Goal: Task Accomplishment & Management: Manage account settings

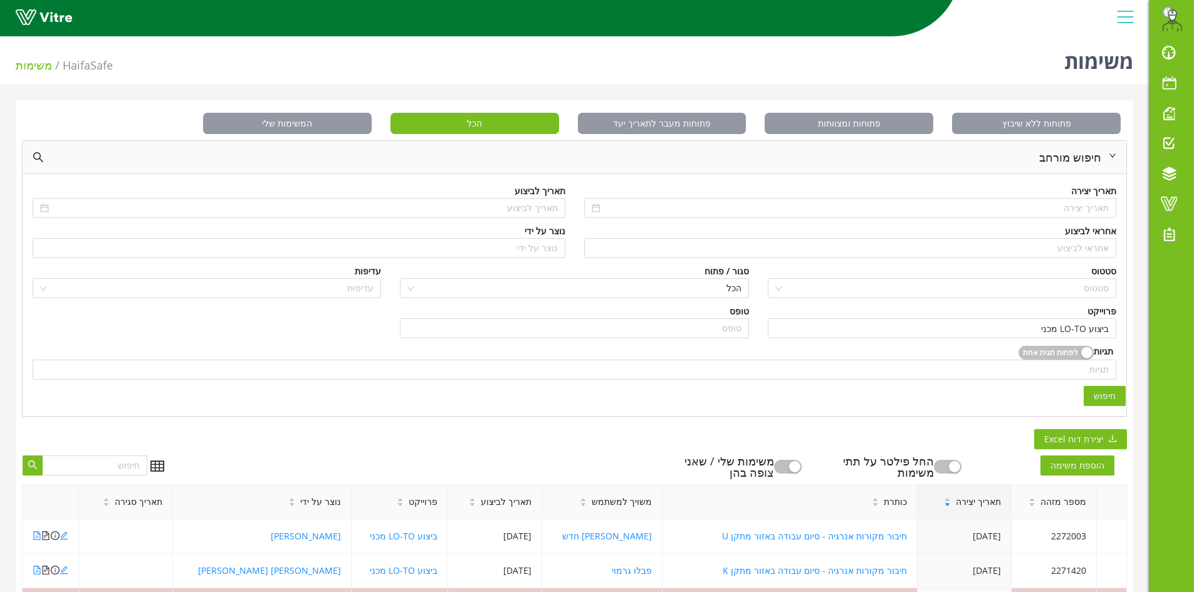
scroll to position [340, 0]
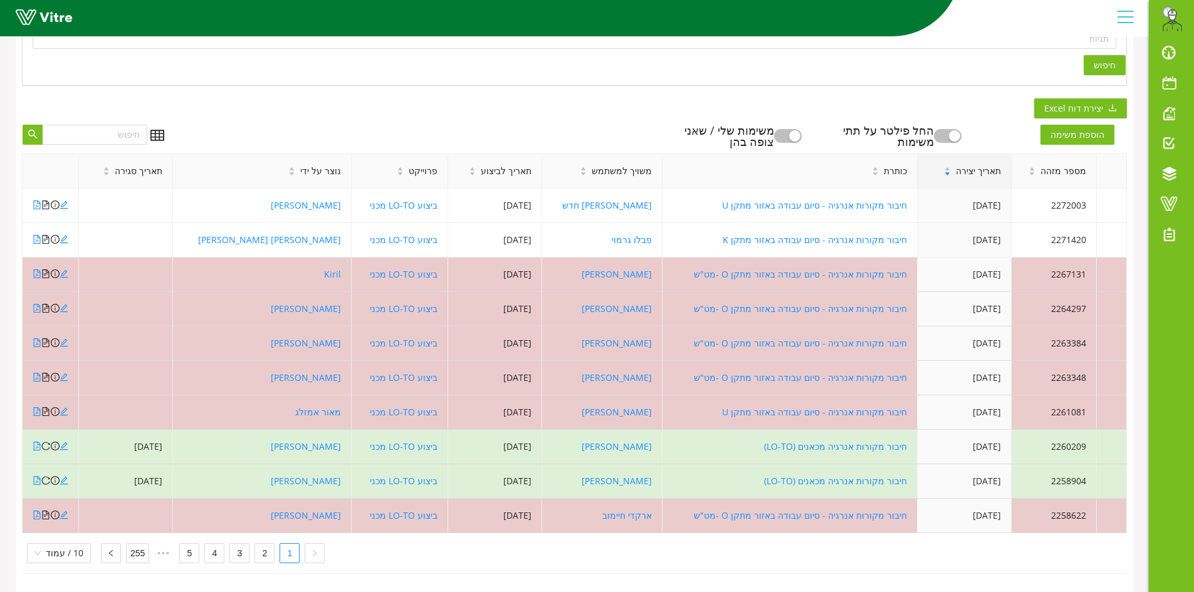
click at [529, 103] on div "פתוחות ללא שיבוץ פתוחות ומצוותות פתוחות מעבר לתאריך יעד הכל המשימות שלי חיפוש מ…" at bounding box center [574, 180] width 1117 height 823
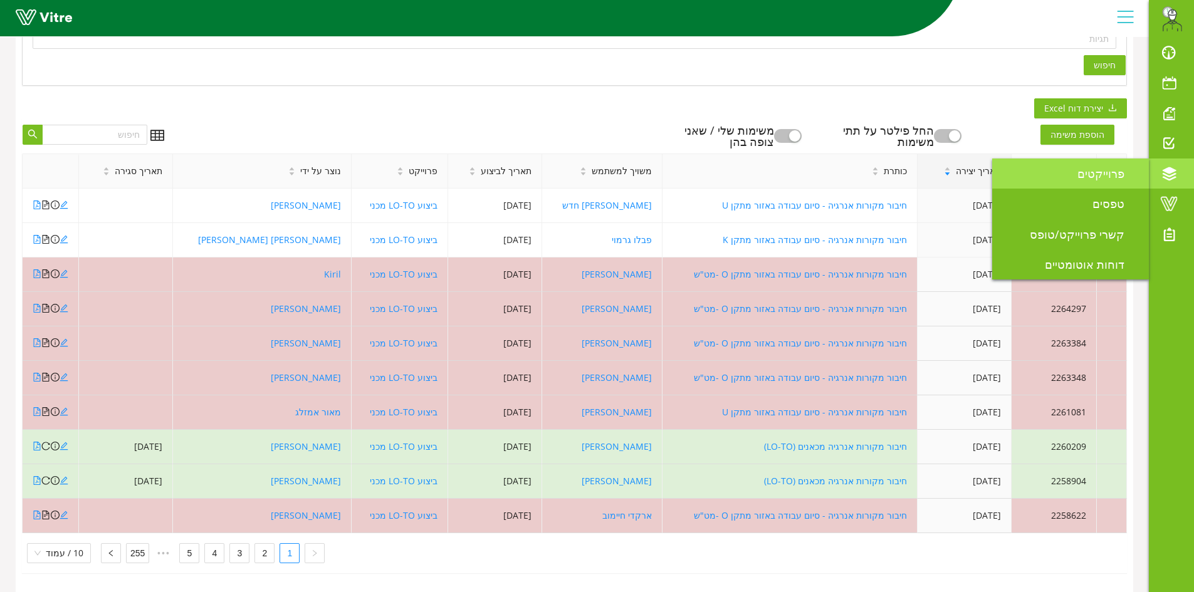
click at [1099, 174] on span "פרוייקטים" at bounding box center [1108, 173] width 62 height 15
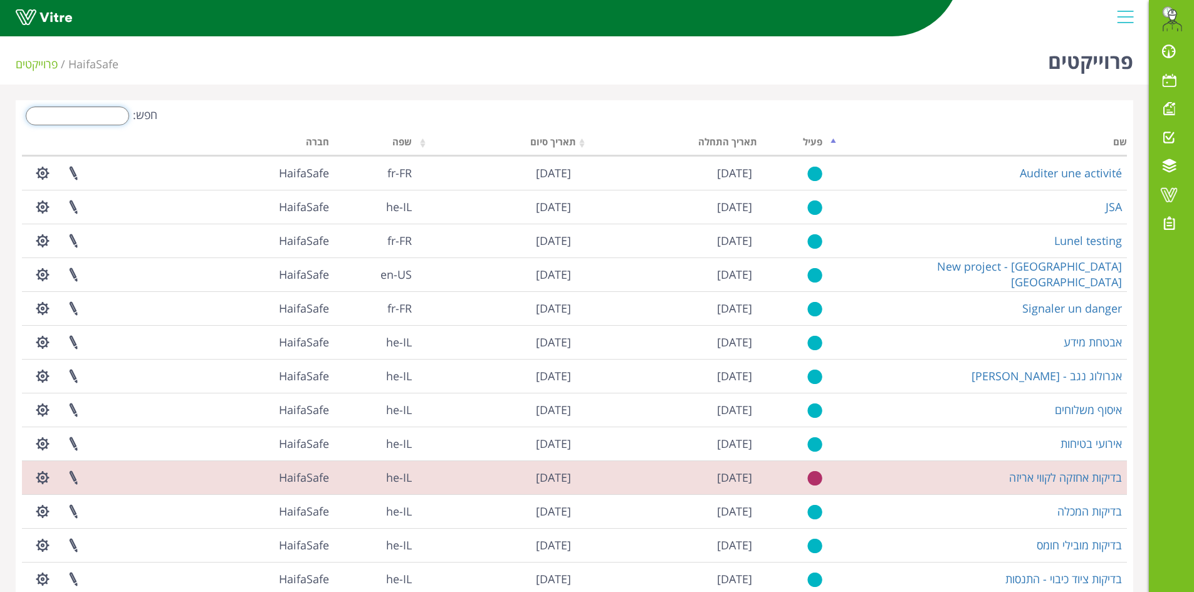
click at [107, 116] on input "חפש:" at bounding box center [77, 116] width 103 height 19
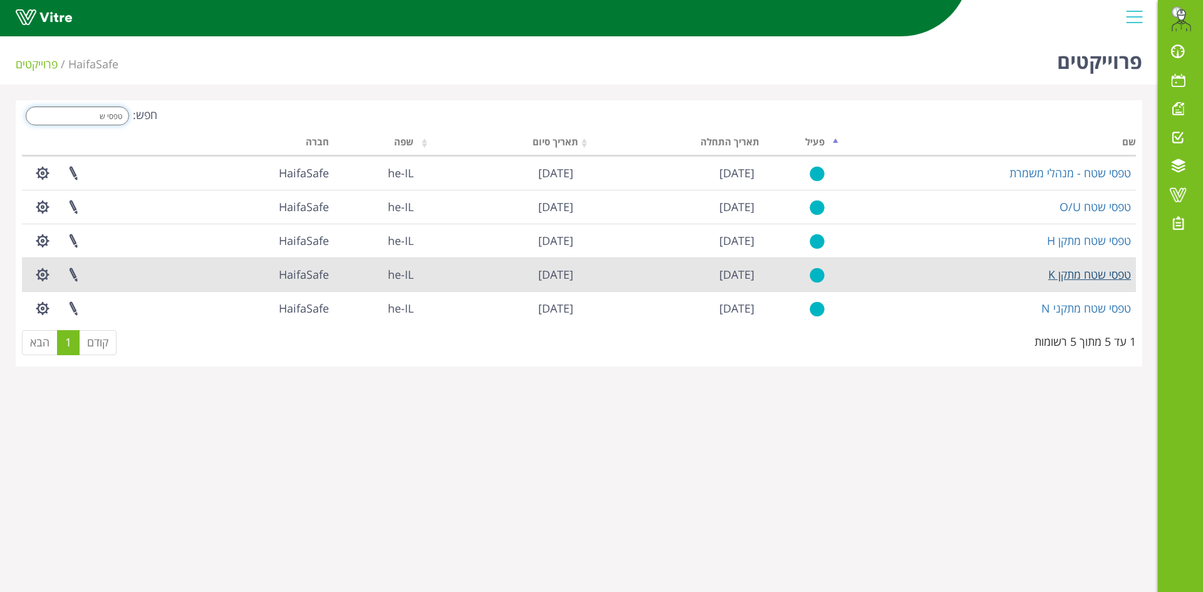
type input "טפסי ש"
click at [1093, 276] on link "טפסי שטח מתקן K" at bounding box center [1089, 274] width 83 height 15
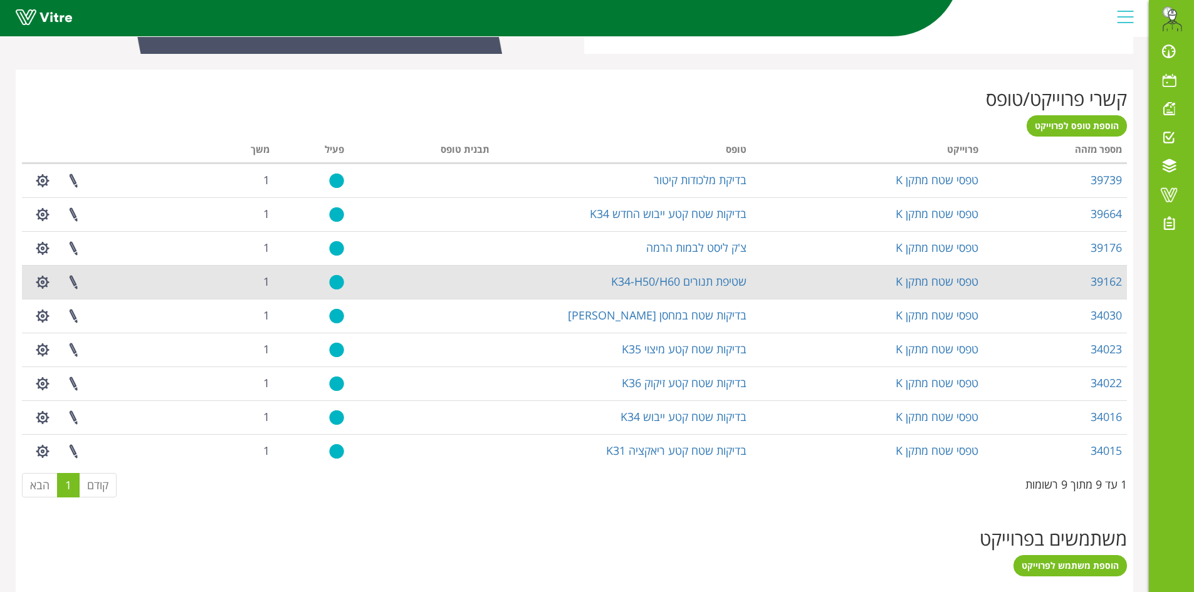
scroll to position [316, 0]
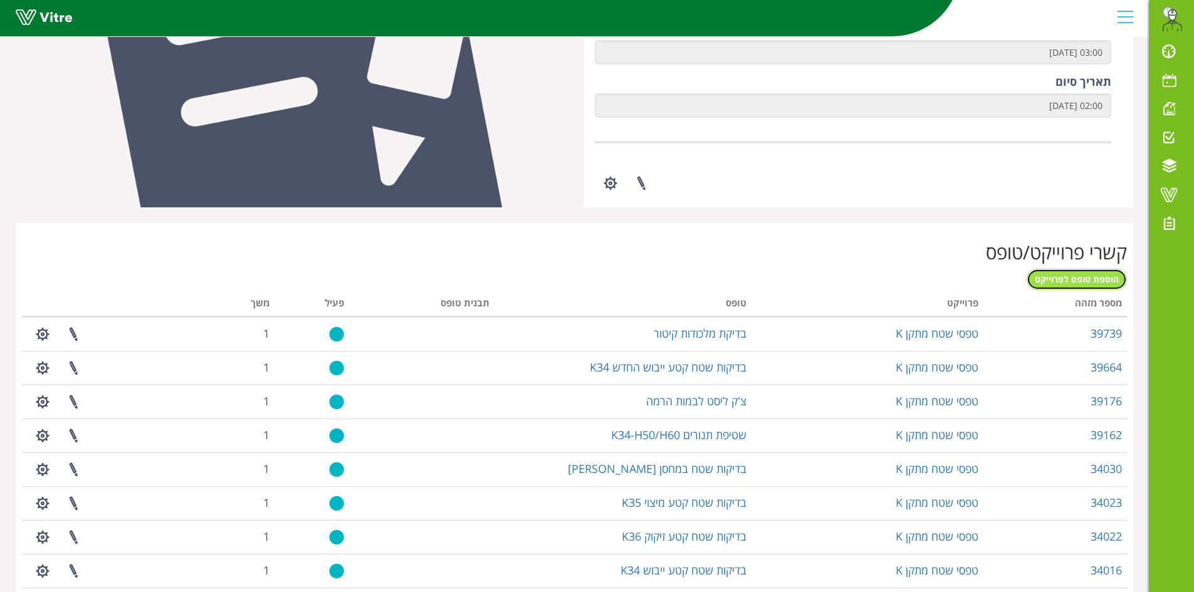
click at [1059, 285] on link "הוספת טופס לפרוייקט" at bounding box center [1076, 279] width 100 height 21
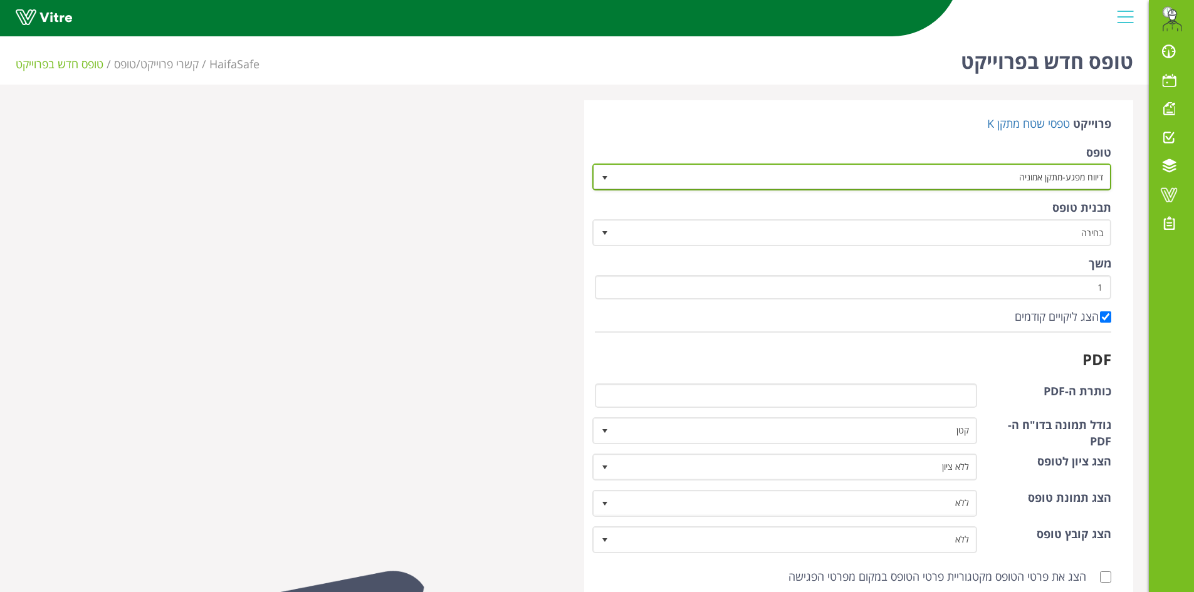
click at [927, 180] on span "דיווח מפגע-מתקן אמוניה" at bounding box center [863, 176] width 494 height 23
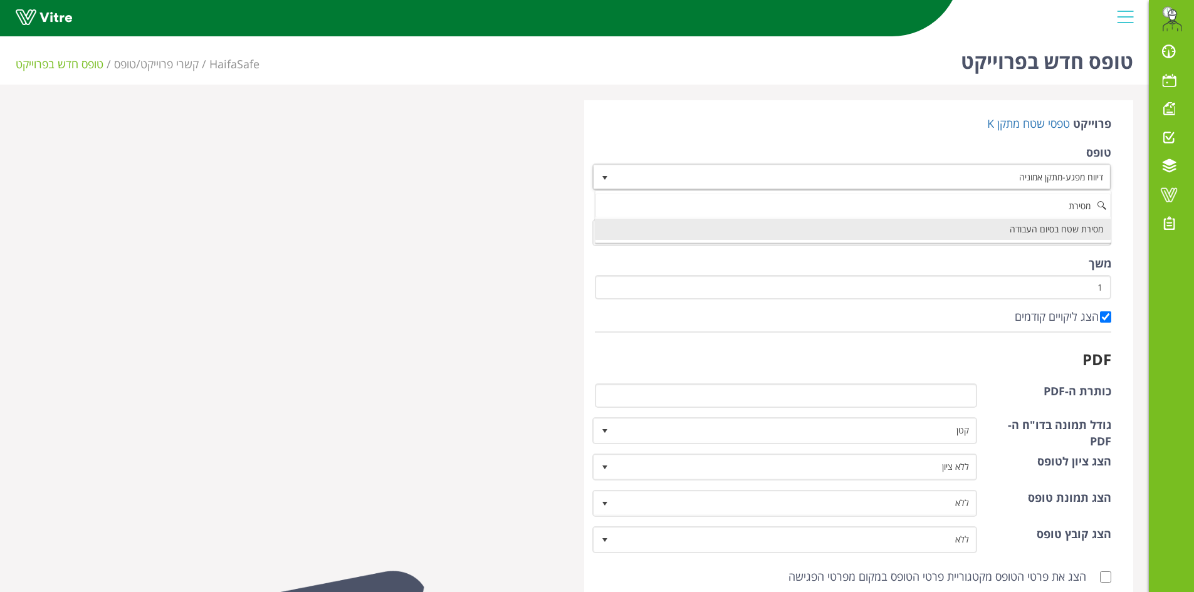
click at [971, 231] on li "מסירת שטח בסיום העבודה" at bounding box center [853, 229] width 516 height 21
type input "מסירת"
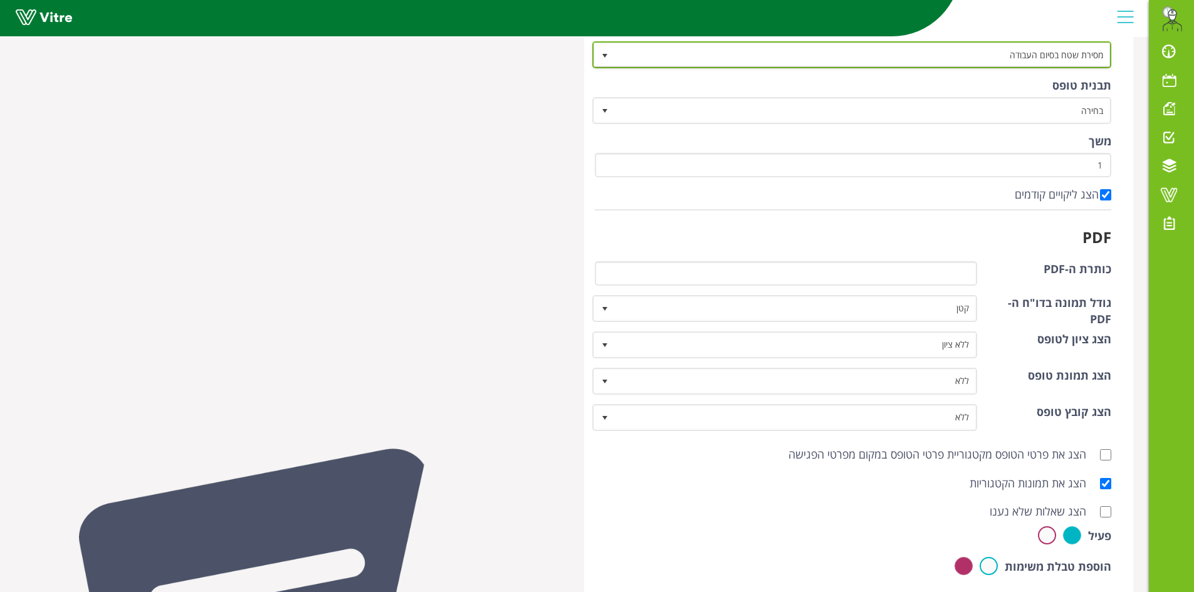
scroll to position [125, 0]
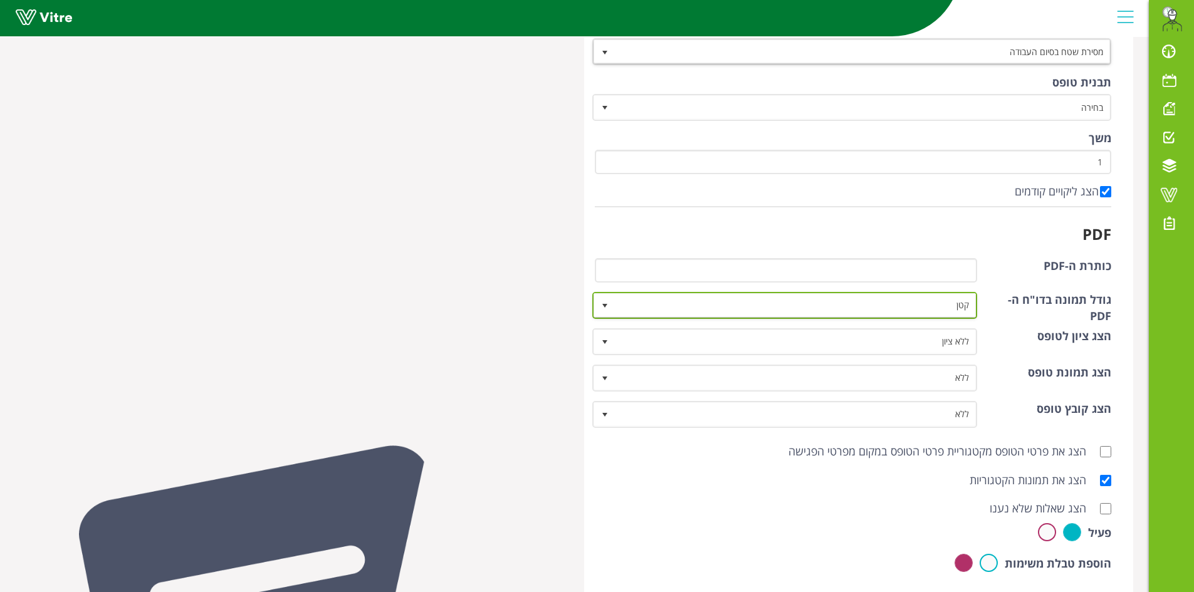
click at [890, 308] on span "קטן" at bounding box center [796, 305] width 360 height 23
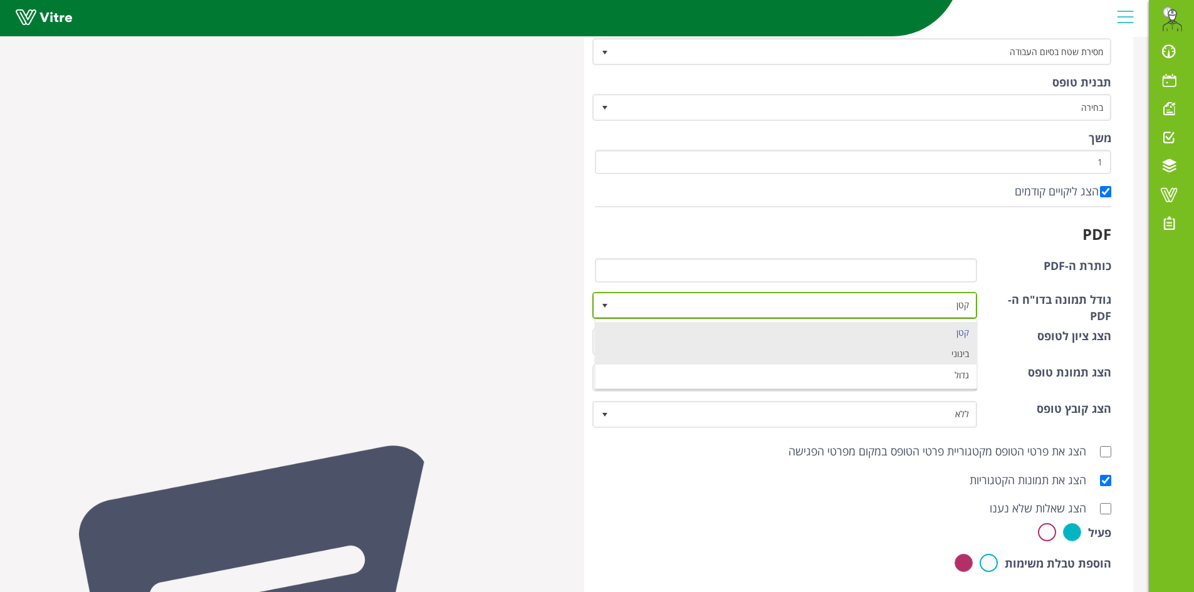
click at [912, 357] on li "בינוני" at bounding box center [786, 353] width 382 height 21
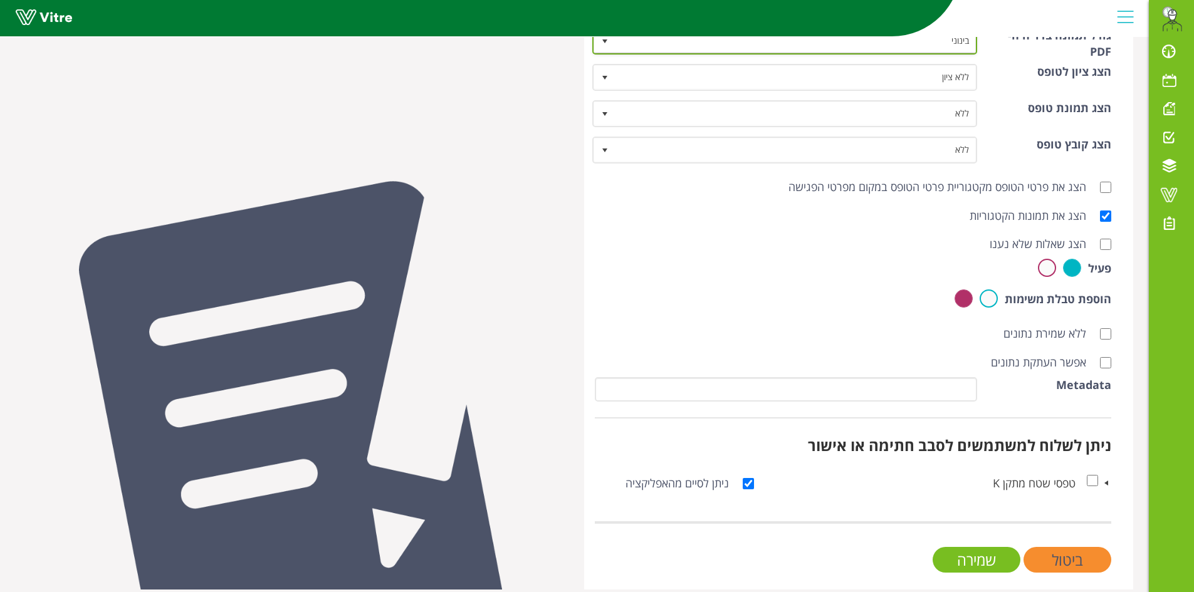
scroll to position [403, 0]
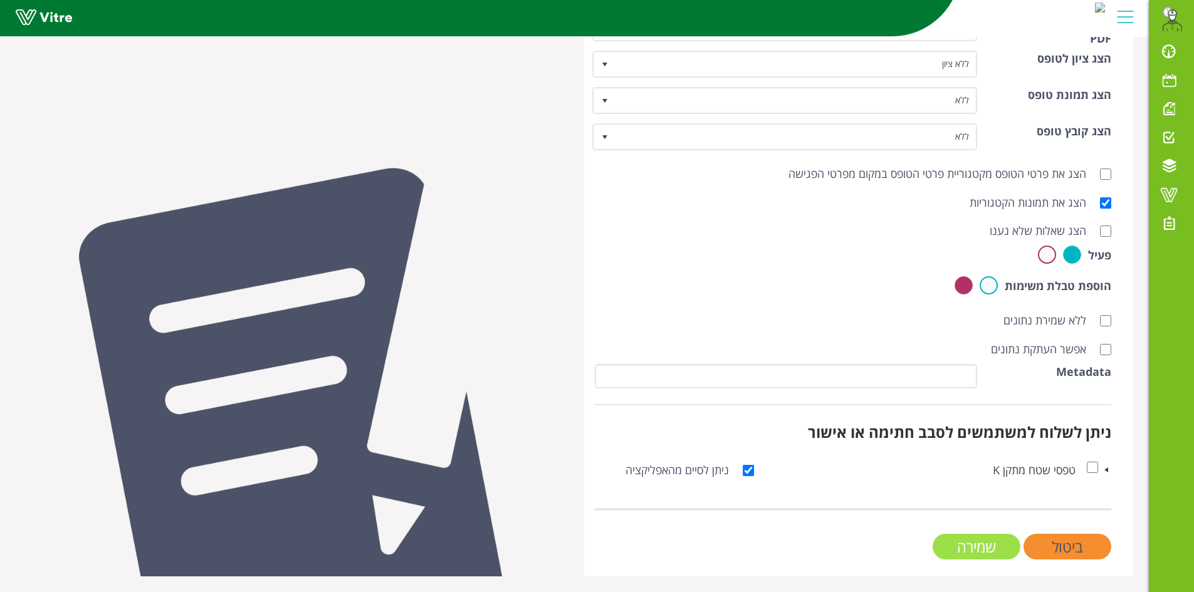
click at [956, 552] on input "שמירה" at bounding box center [976, 547] width 88 height 26
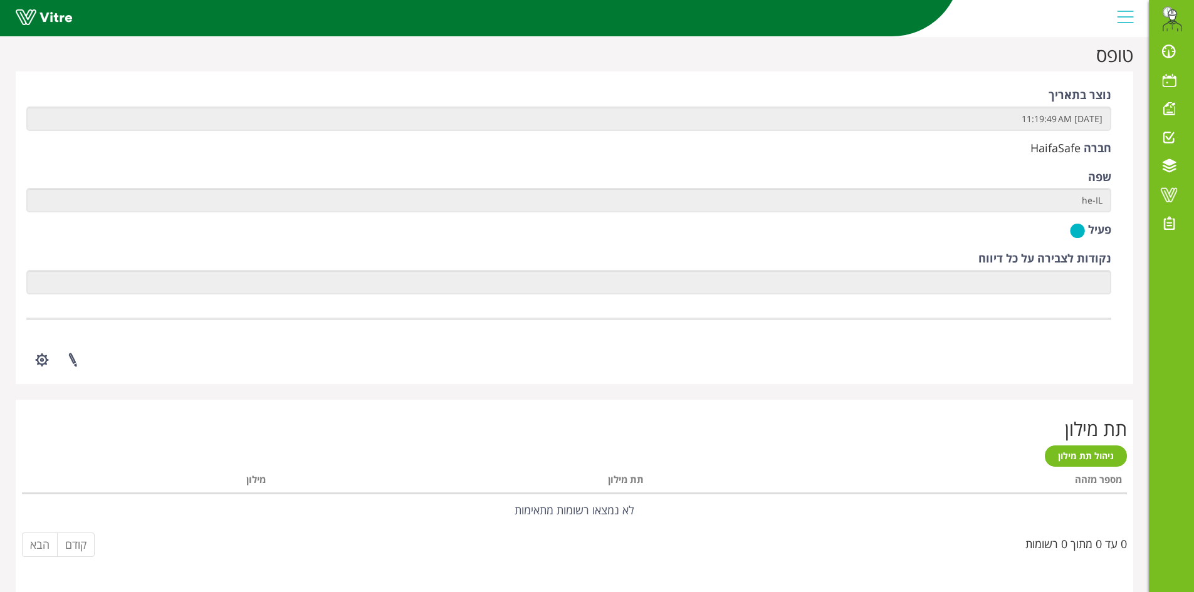
scroll to position [1677, 0]
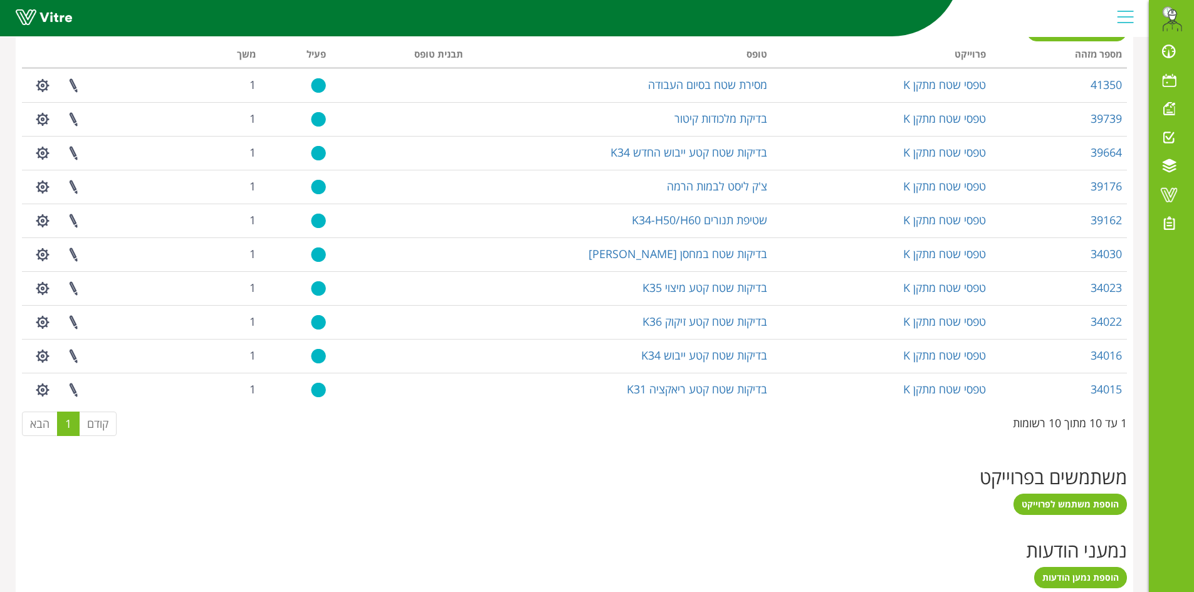
scroll to position [566, 0]
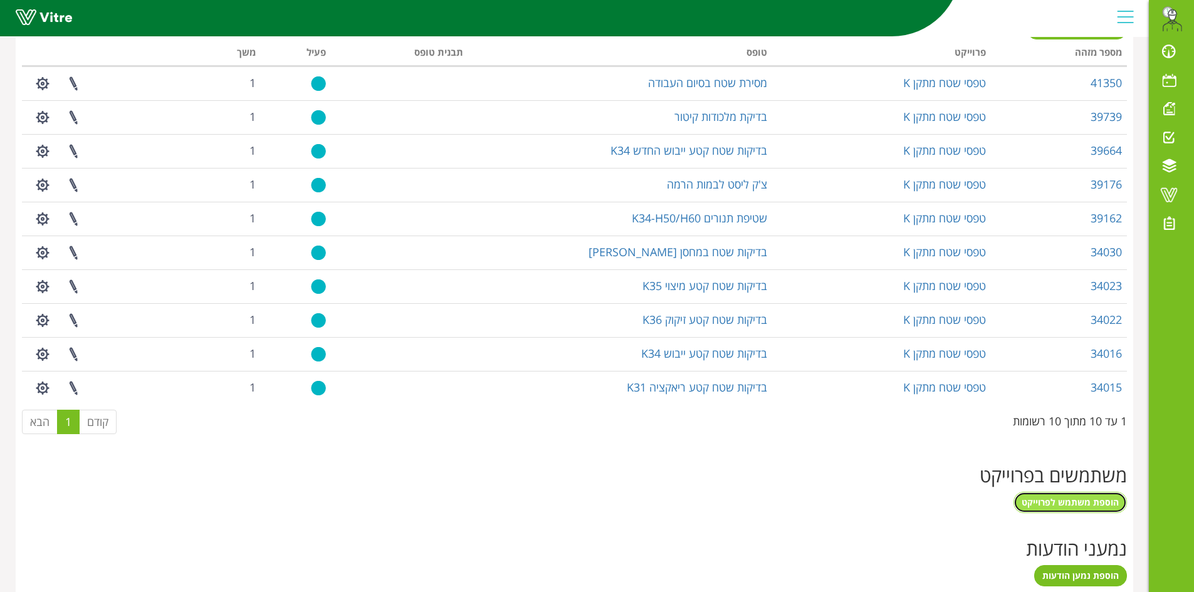
click at [1055, 504] on span "הוספת משתמש לפרוייקט" at bounding box center [1069, 502] width 97 height 12
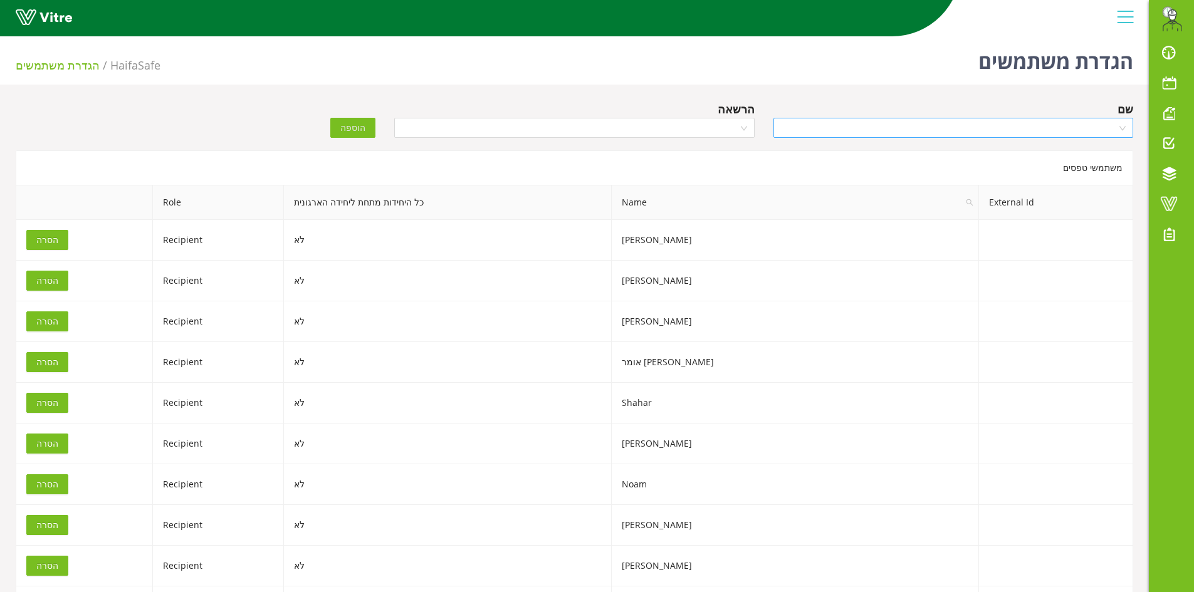
click at [1010, 122] on input "search" at bounding box center [949, 127] width 336 height 19
type input "מתן"
click at [1019, 152] on div "מתן גרשון" at bounding box center [952, 153] width 345 height 14
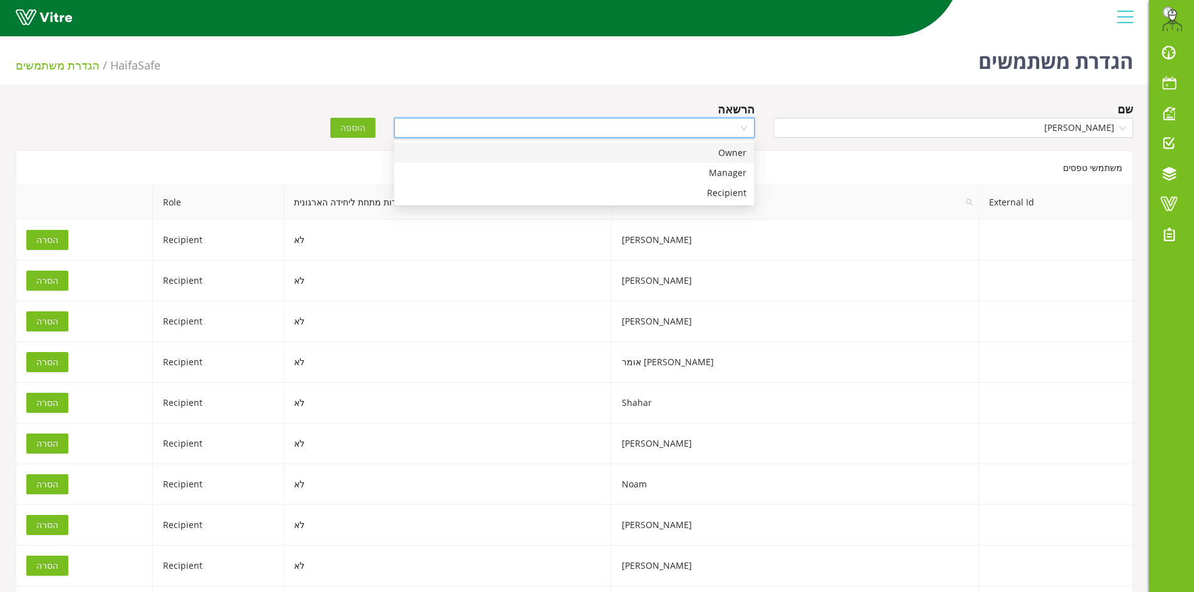
click at [714, 134] on input "search" at bounding box center [570, 127] width 336 height 19
click at [707, 169] on div "Manager" at bounding box center [574, 173] width 345 height 14
click at [337, 132] on button "הוספה" at bounding box center [352, 128] width 45 height 20
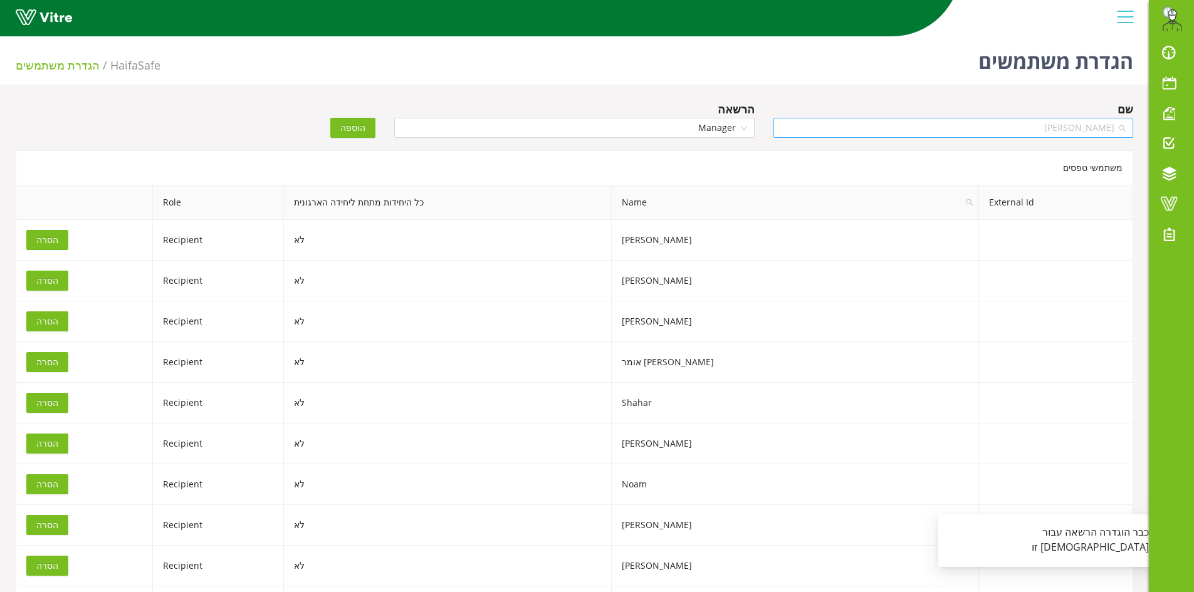
scroll to position [947, 0]
click at [1024, 127] on span "[PERSON_NAME]" at bounding box center [953, 127] width 345 height 19
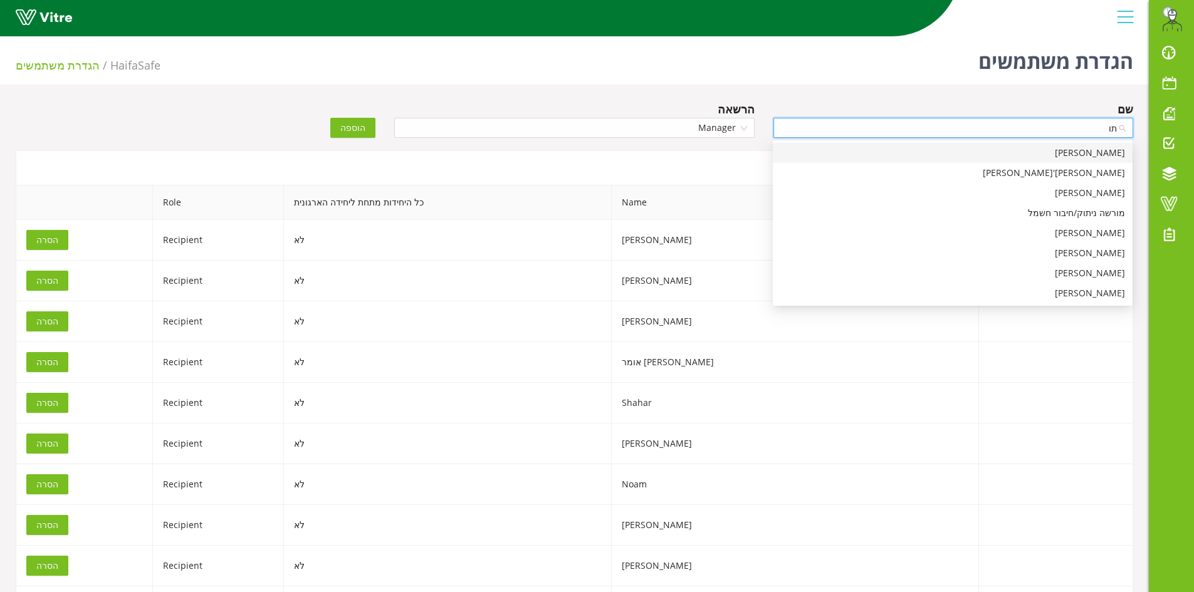
type input "ת"
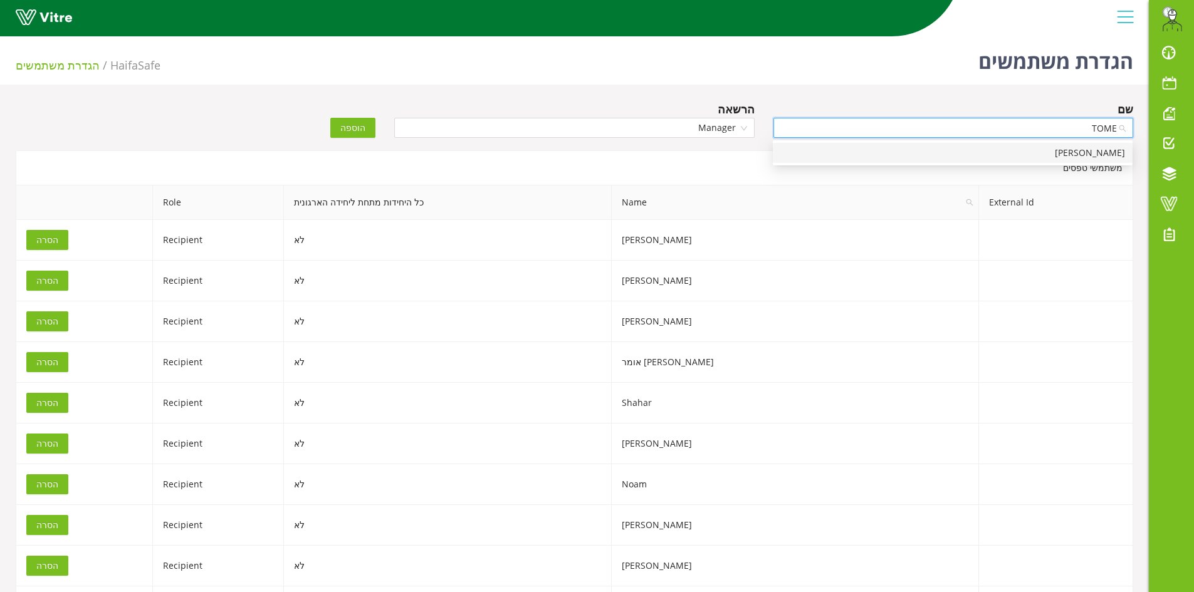
type input "TOMER"
click at [1018, 158] on div "Tomer Betzer" at bounding box center [952, 153] width 345 height 14
click at [354, 128] on span "הוספה" at bounding box center [352, 128] width 25 height 14
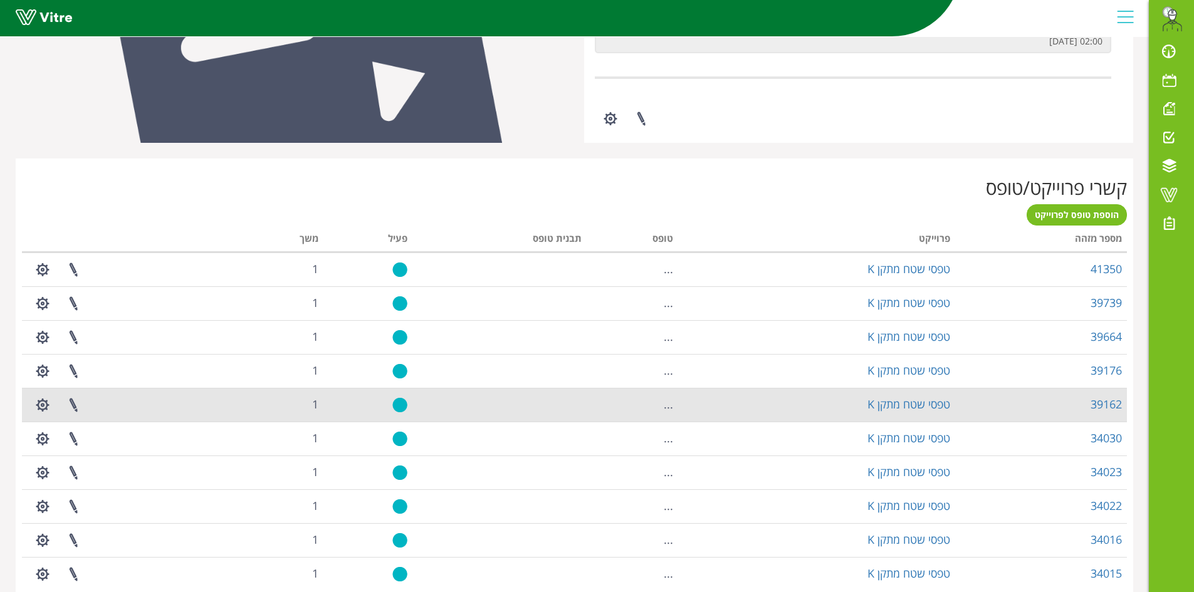
scroll to position [382, 0]
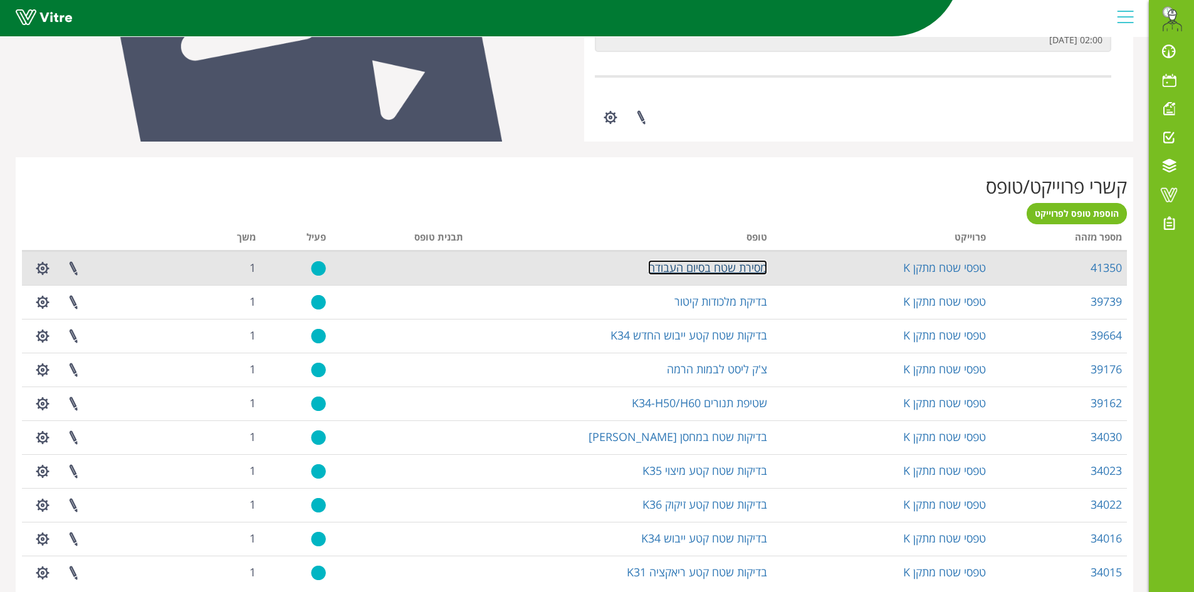
click at [687, 269] on link "מסירת שטח בסיום העבודה" at bounding box center [707, 267] width 119 height 15
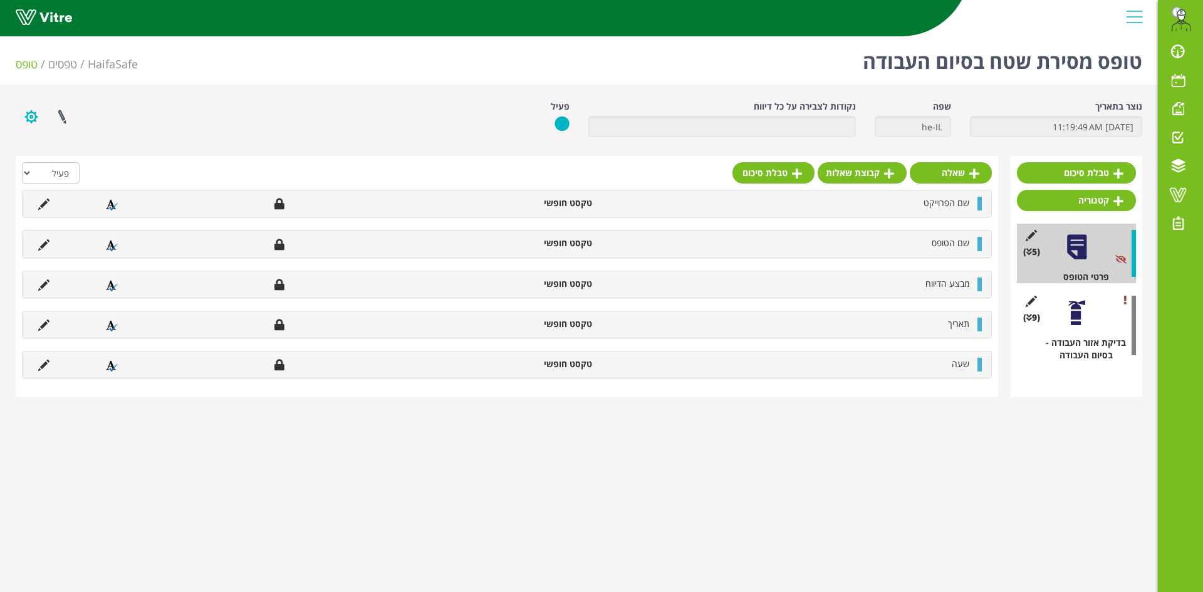
click at [21, 119] on button "button" at bounding box center [31, 116] width 31 height 33
click at [57, 167] on link "הגדרת משתמשים" at bounding box center [65, 163] width 99 height 16
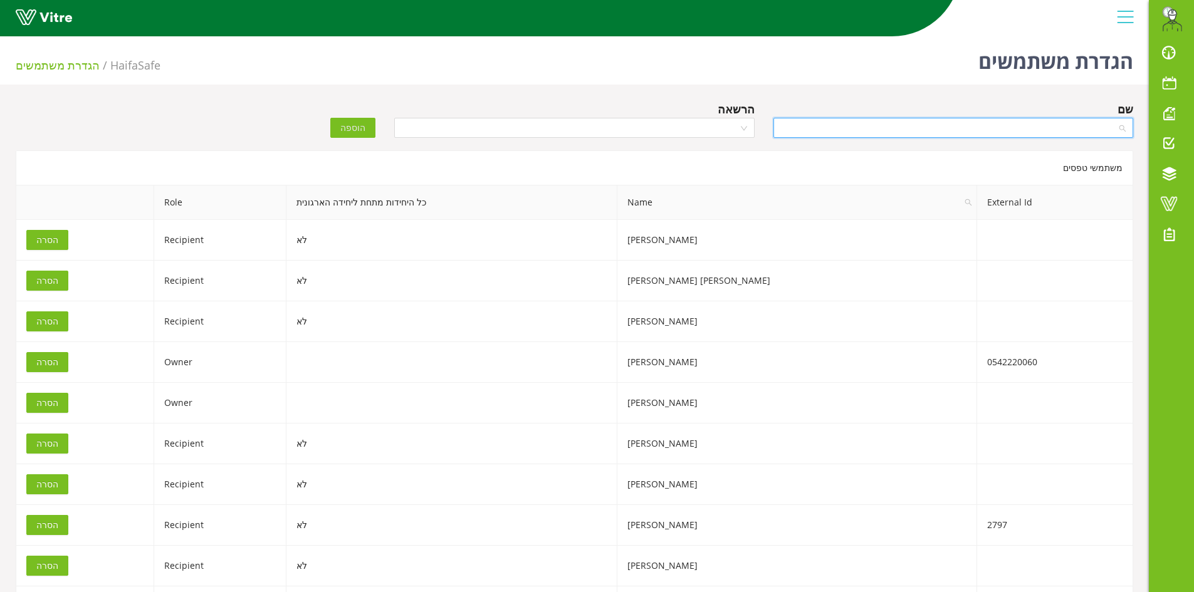
click at [962, 132] on input "search" at bounding box center [949, 127] width 336 height 19
type input "A"
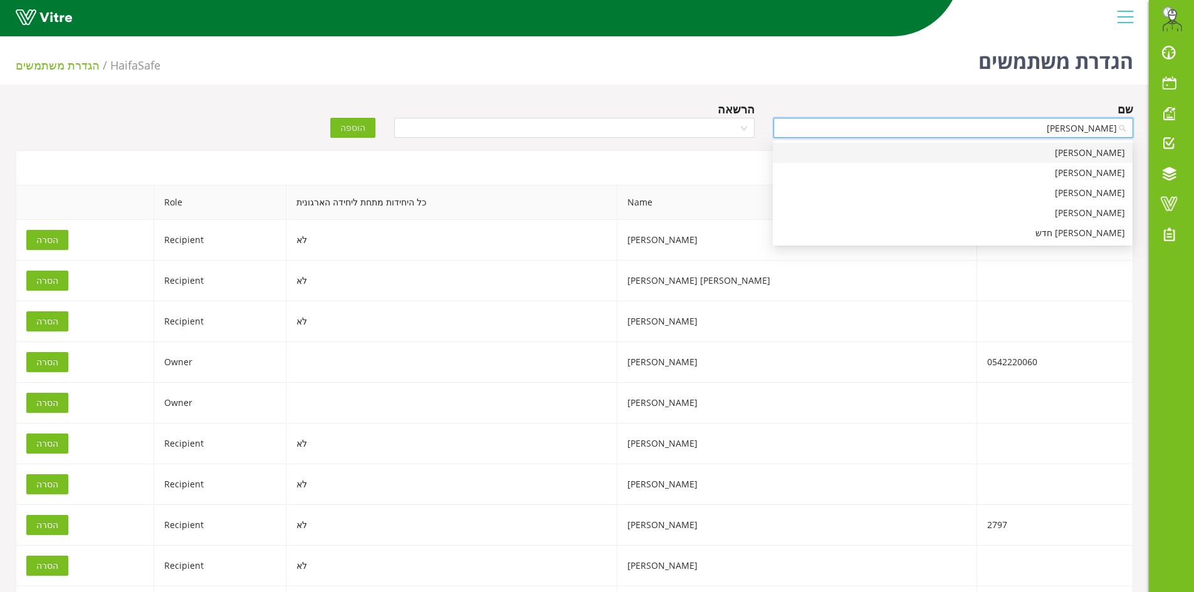
type input "שמעון"
click at [1063, 191] on div "[PERSON_NAME]" at bounding box center [952, 193] width 345 height 14
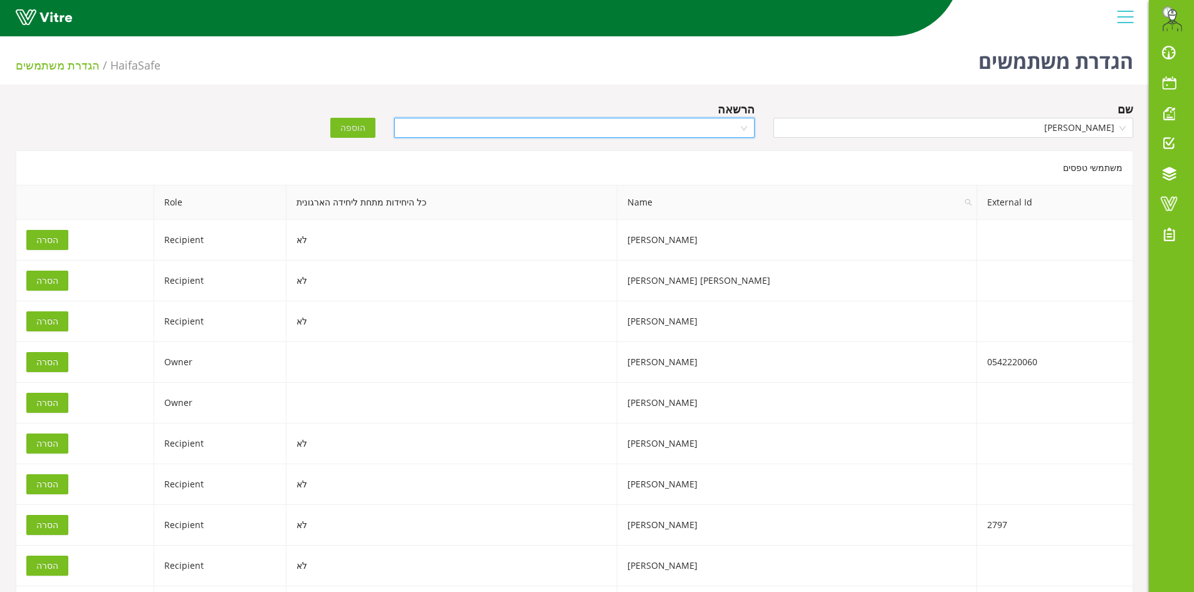
click at [674, 133] on input "search" at bounding box center [570, 127] width 336 height 19
click at [694, 174] on div "Recipient" at bounding box center [574, 173] width 345 height 14
click at [362, 125] on span "הוספה" at bounding box center [352, 128] width 25 height 14
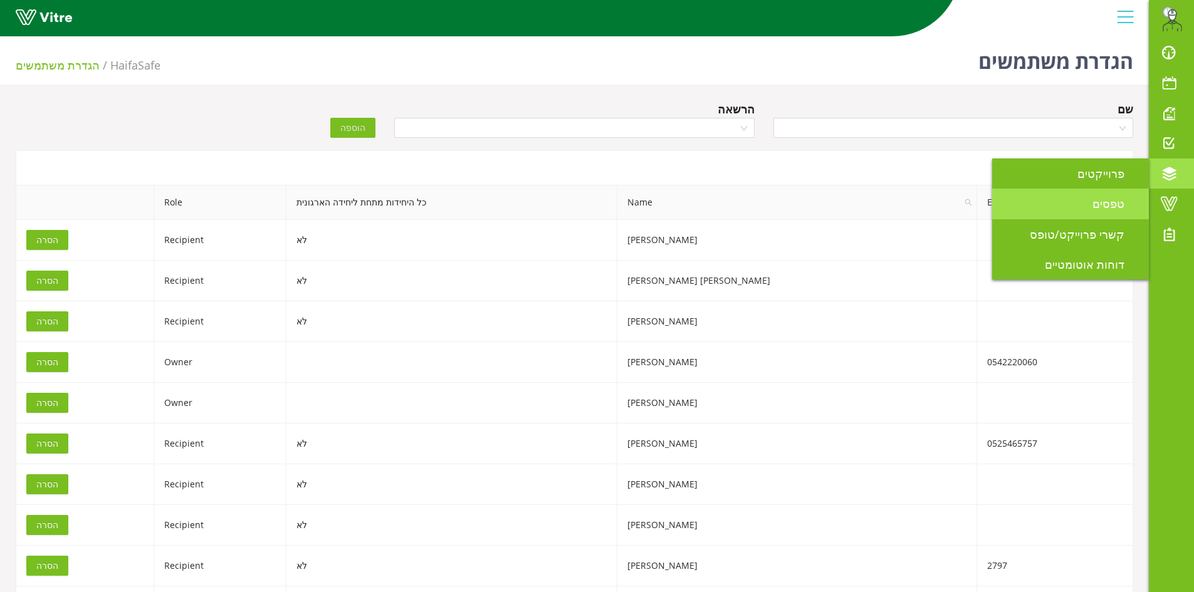
click at [1103, 208] on span "טפסים" at bounding box center [1115, 203] width 47 height 15
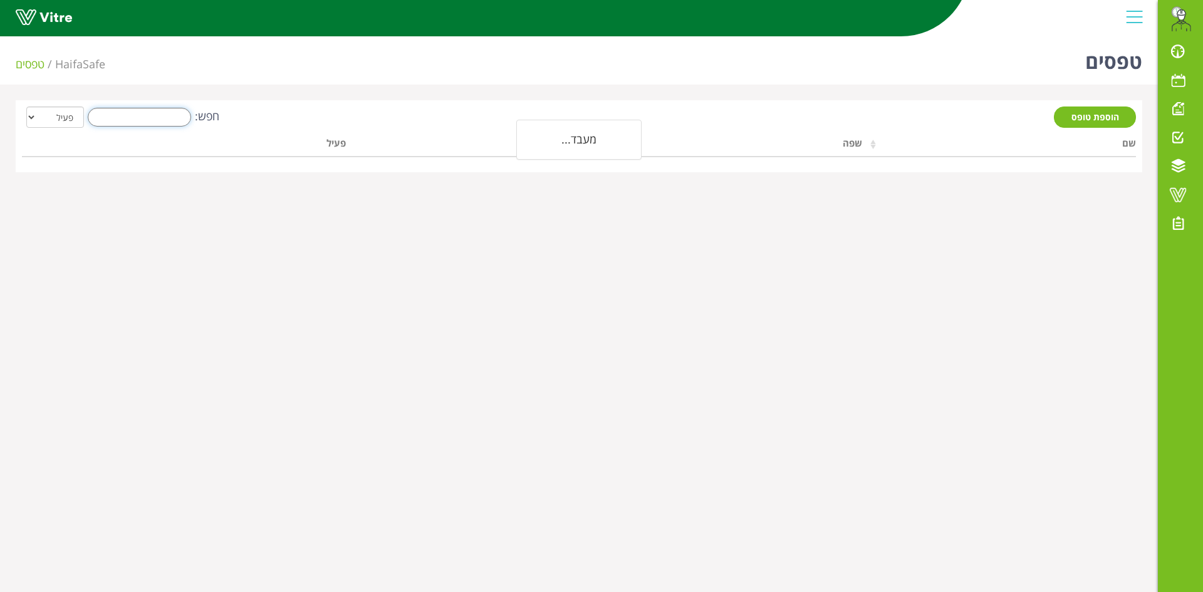
click at [124, 119] on input "חפש:" at bounding box center [139, 117] width 103 height 19
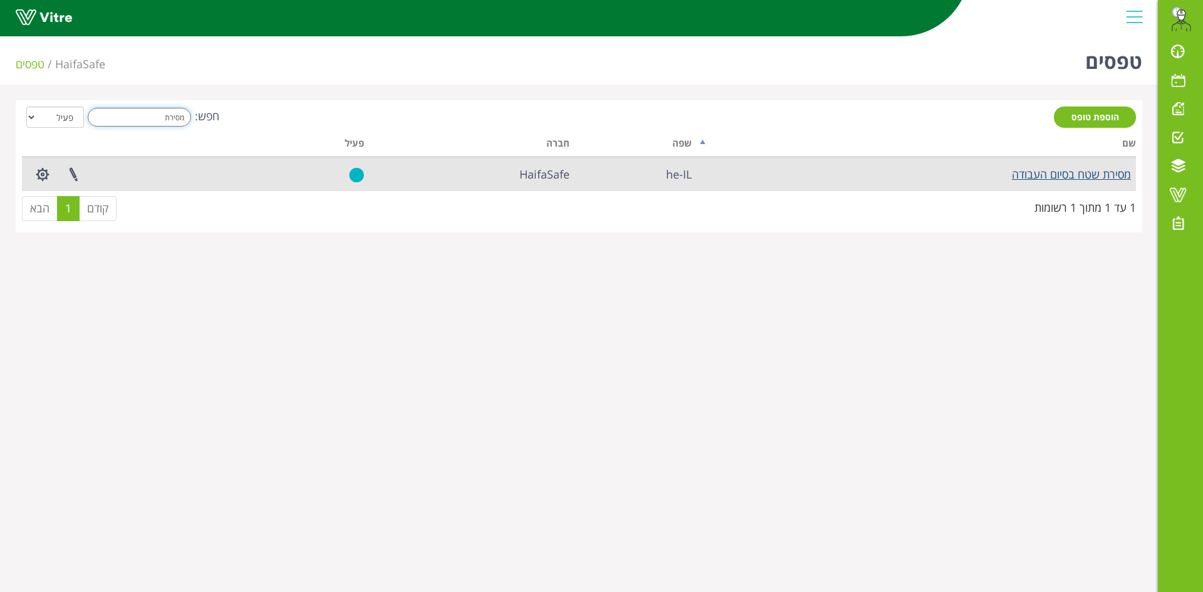
type input "מסירת"
click at [1116, 178] on link "מסירת שטח בסיום העבודה" at bounding box center [1071, 174] width 119 height 15
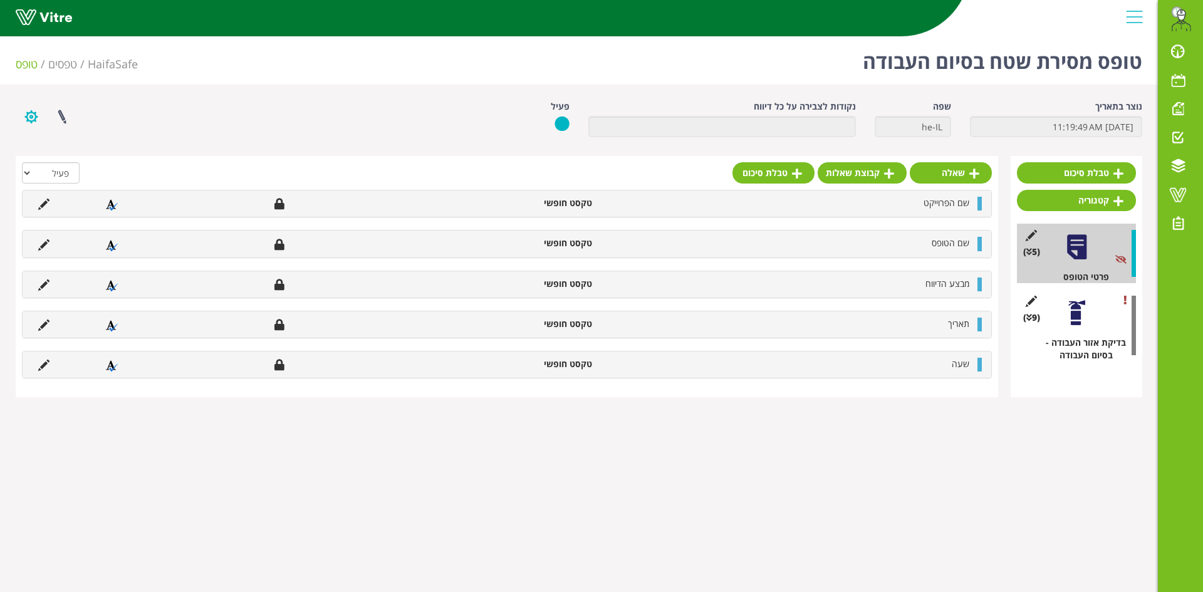
click at [29, 121] on button "button" at bounding box center [31, 116] width 31 height 33
click at [66, 164] on link "הגדרת משתמשים" at bounding box center [65, 163] width 99 height 16
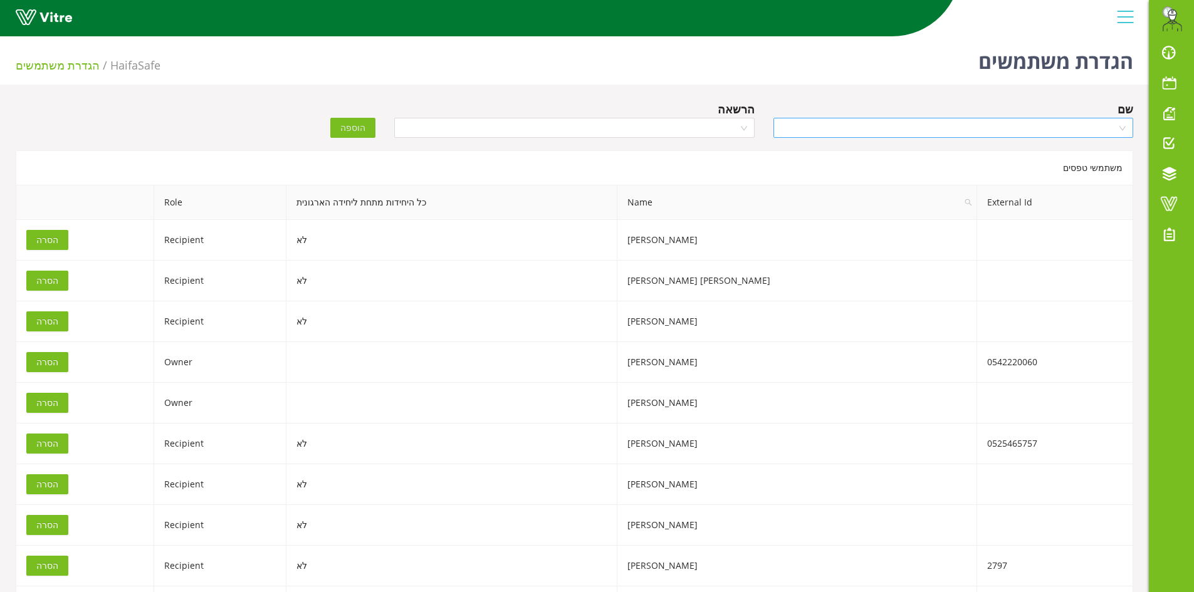
click at [959, 118] on div at bounding box center [953, 128] width 360 height 20
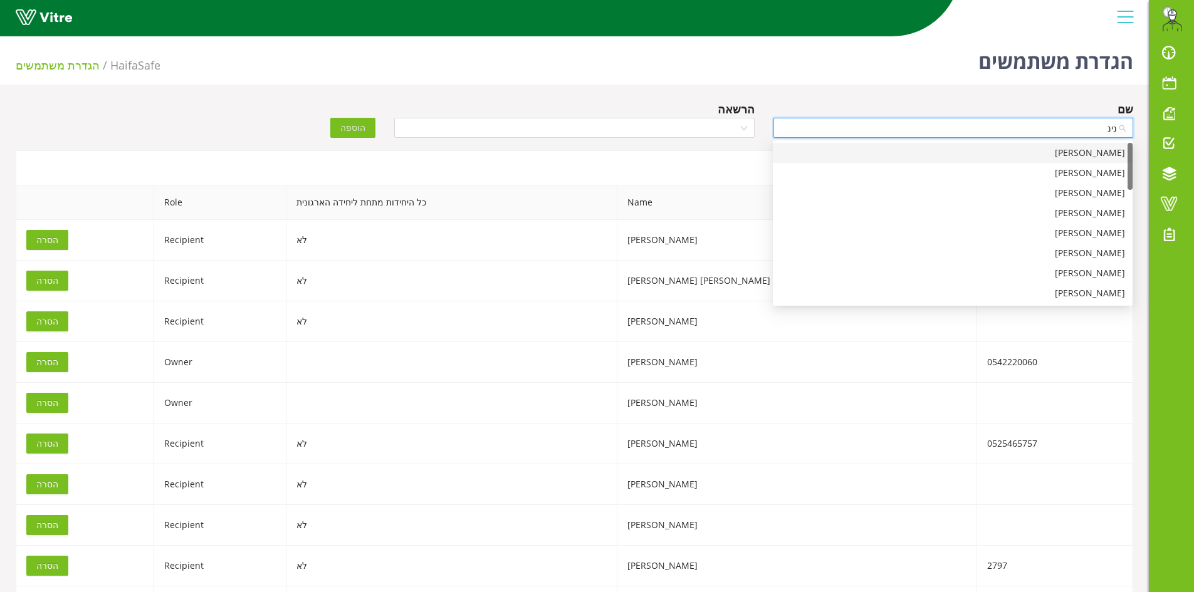
type input "[PERSON_NAME]"
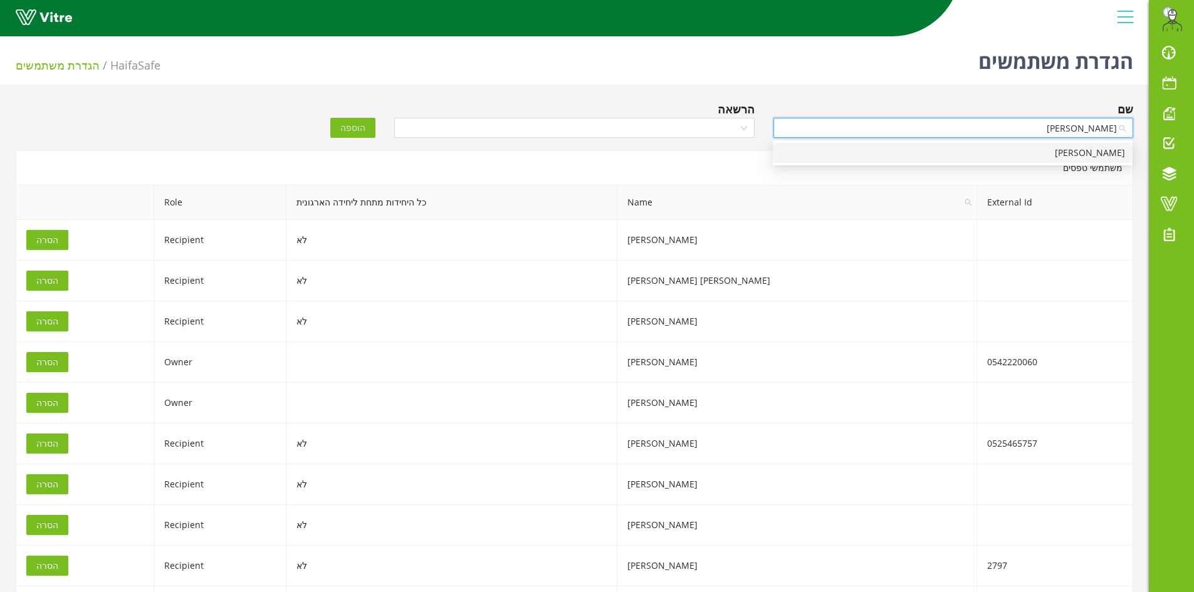
click at [958, 158] on div "[PERSON_NAME]" at bounding box center [952, 153] width 345 height 14
click at [669, 118] on input "search" at bounding box center [570, 127] width 336 height 19
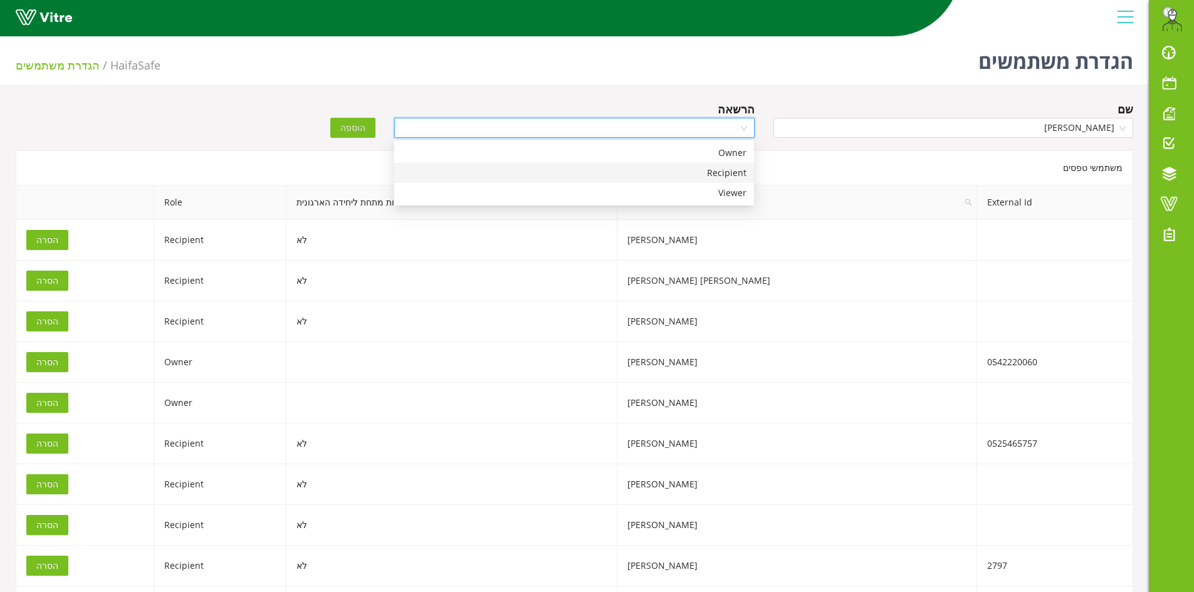
click at [682, 178] on div "Recipient" at bounding box center [574, 173] width 345 height 14
click at [348, 129] on span "הוספה" at bounding box center [352, 128] width 25 height 14
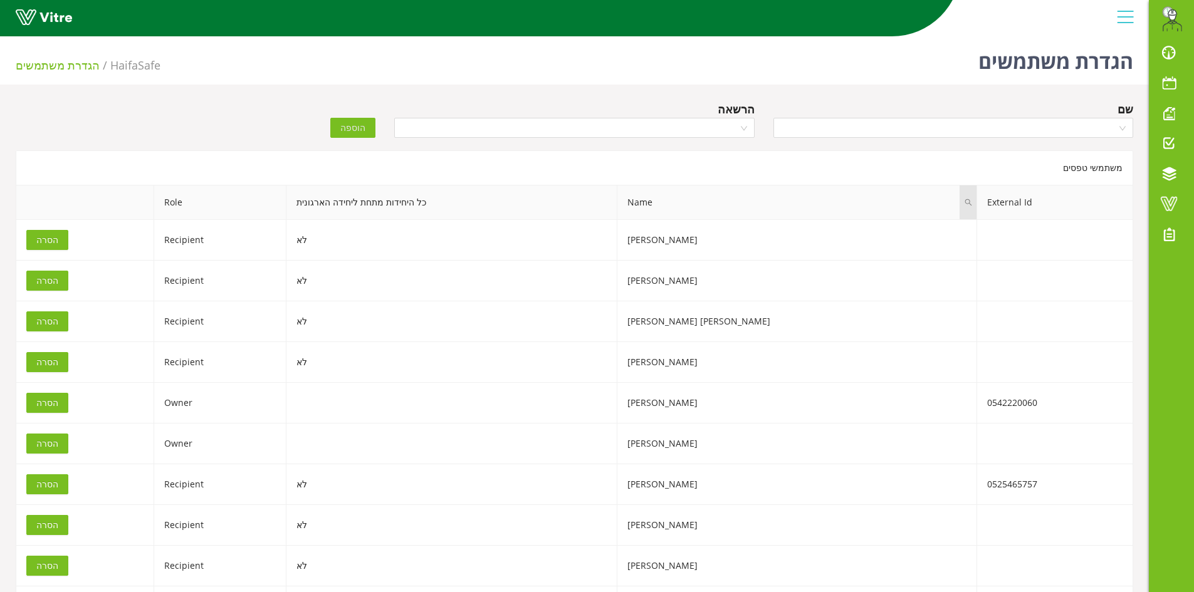
click at [964, 202] on icon "search" at bounding box center [968, 203] width 8 height 8
type input "[PERSON_NAME]"
click at [852, 259] on span "חיפוש" at bounding box center [860, 260] width 22 height 14
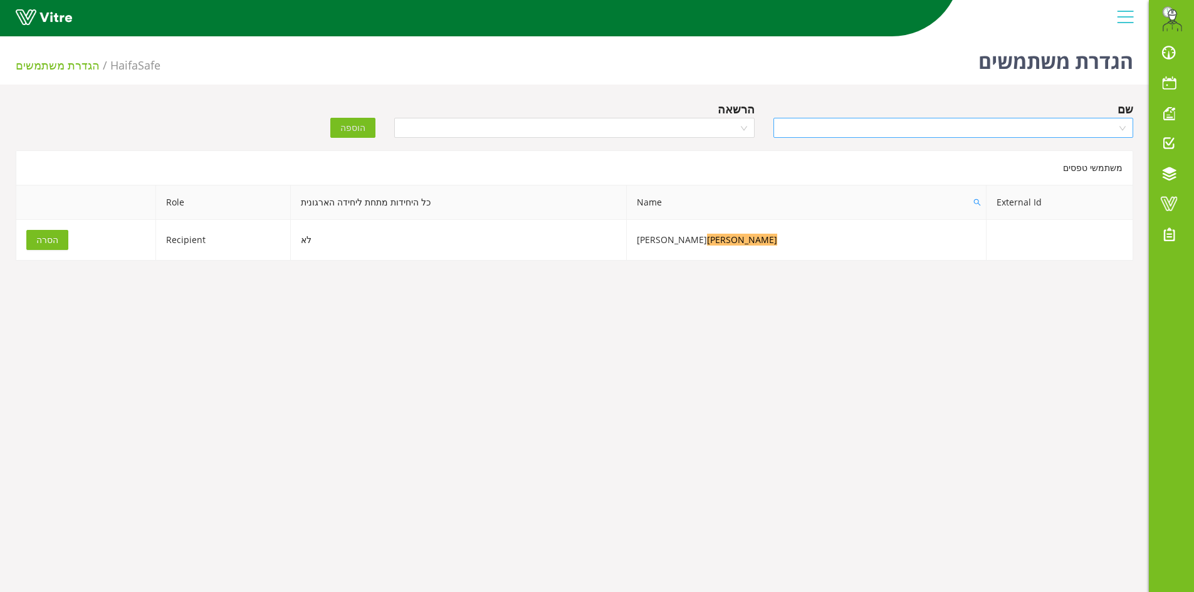
click at [913, 129] on input "search" at bounding box center [949, 127] width 336 height 19
type input "[PERSON_NAME]"
drag, startPoint x: 911, startPoint y: 150, endPoint x: 740, endPoint y: 136, distance: 171.6
click at [909, 150] on div "[PERSON_NAME]" at bounding box center [952, 153] width 345 height 14
click at [716, 133] on input "search" at bounding box center [570, 127] width 336 height 19
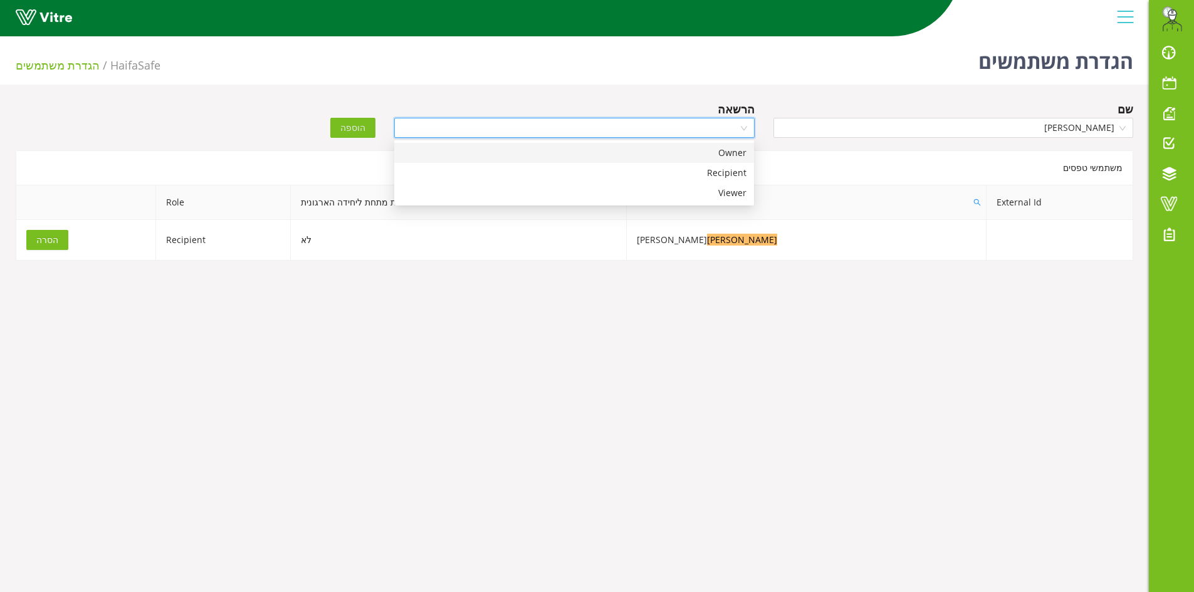
drag, startPoint x: 731, startPoint y: 155, endPoint x: 668, endPoint y: 166, distance: 63.7
click at [729, 156] on div "Owner" at bounding box center [574, 153] width 345 height 14
click at [345, 129] on span "הוספה" at bounding box center [352, 128] width 25 height 14
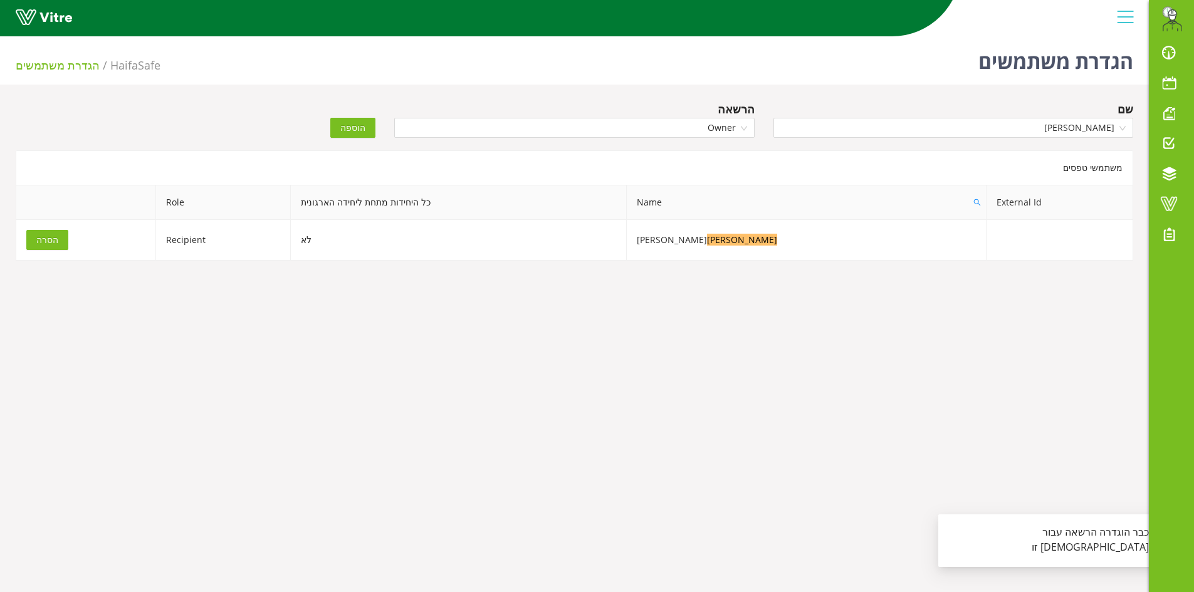
drag, startPoint x: 684, startPoint y: 446, endPoint x: 691, endPoint y: 443, distance: 8.1
click at [690, 443] on body "[EMAIL_ADDRESS][DOMAIN_NAME] התראות והודעות לוח בקרה לוח שנה מענה על טופס משימו…" at bounding box center [597, 327] width 1194 height 592
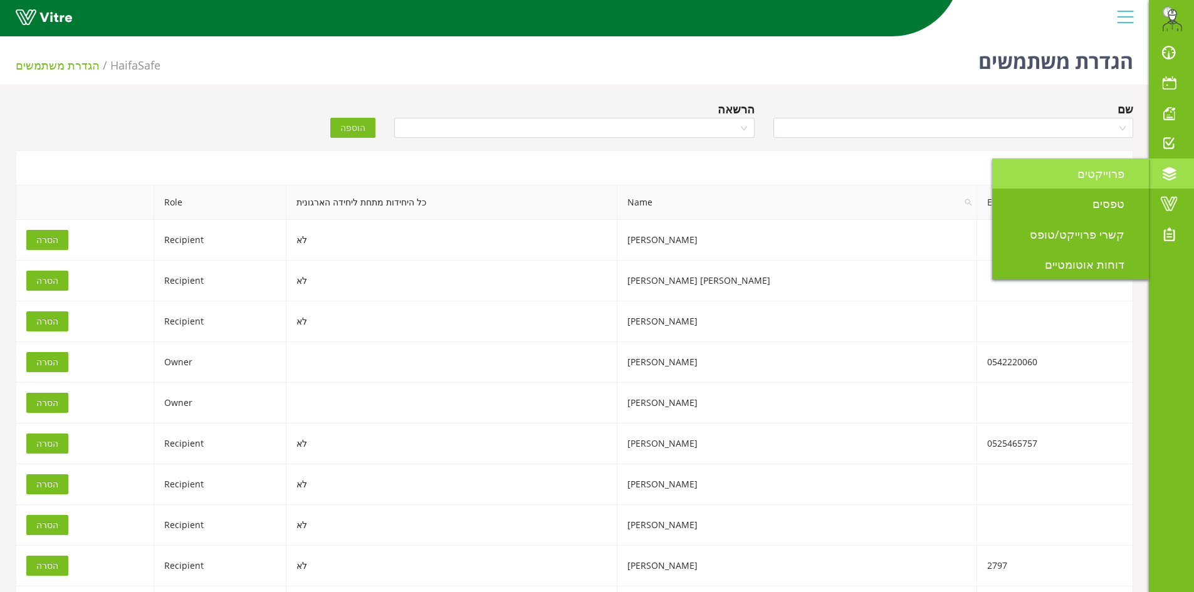
click at [1120, 177] on span "פרוייקטים" at bounding box center [1108, 173] width 62 height 15
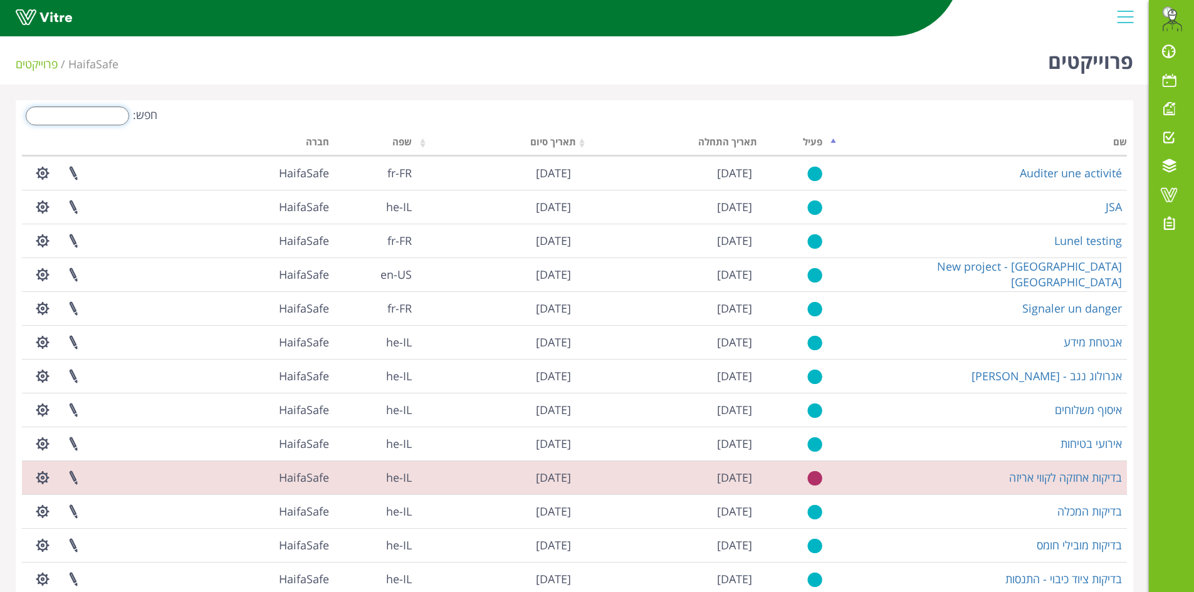
click at [94, 110] on input "חפש:" at bounding box center [77, 116] width 103 height 19
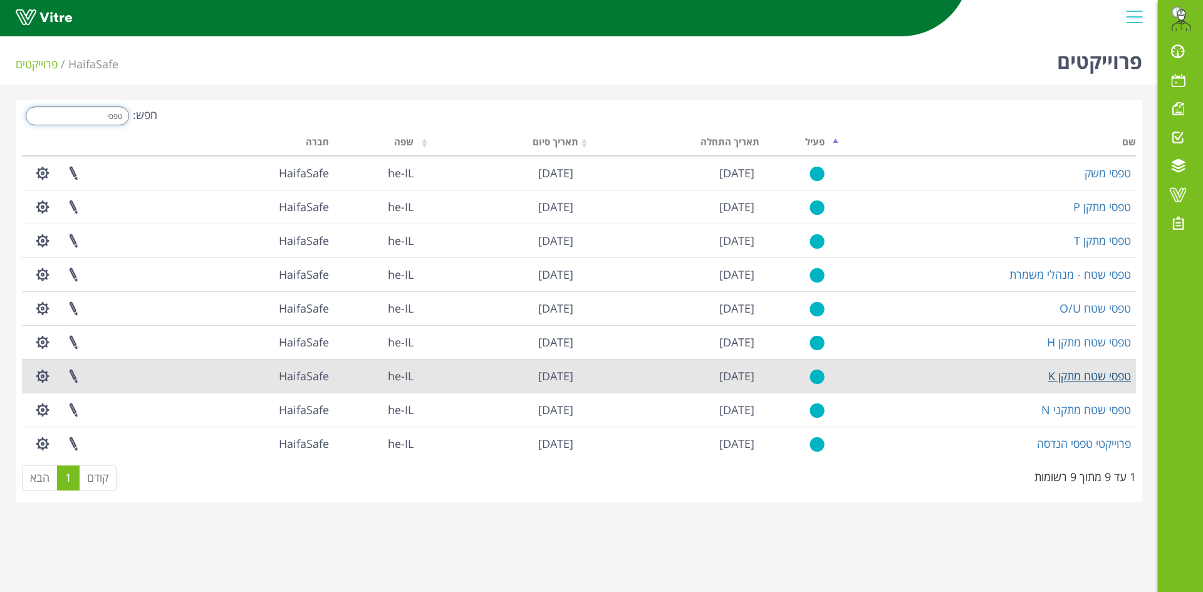
type input "טפסי"
click at [1077, 382] on link "טפסי שטח מתקן K" at bounding box center [1089, 375] width 83 height 15
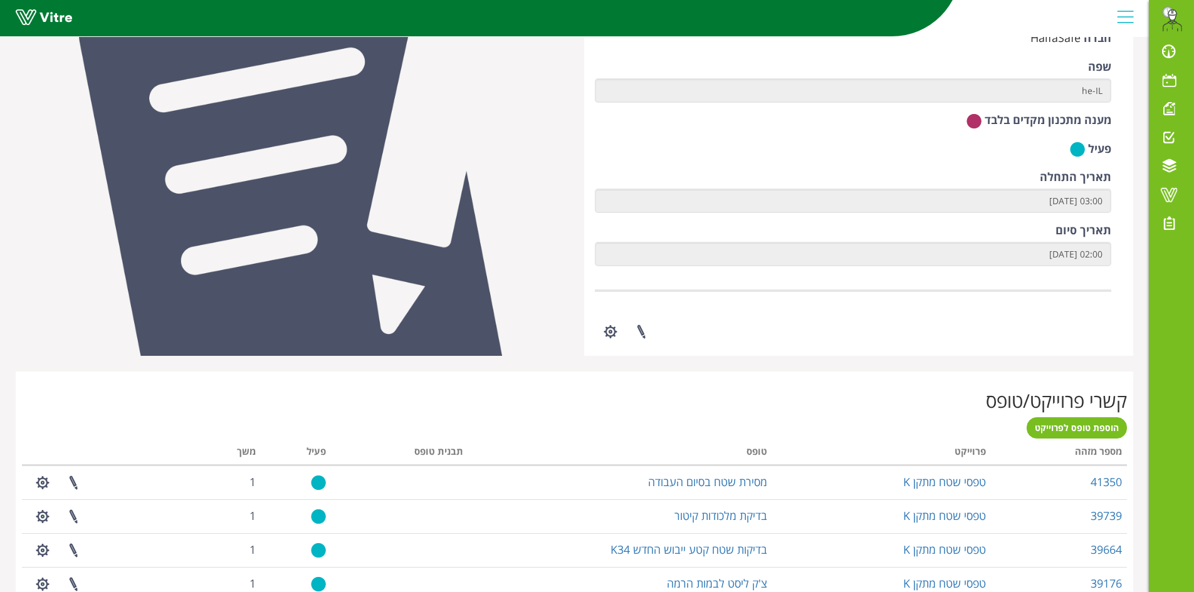
scroll to position [627, 0]
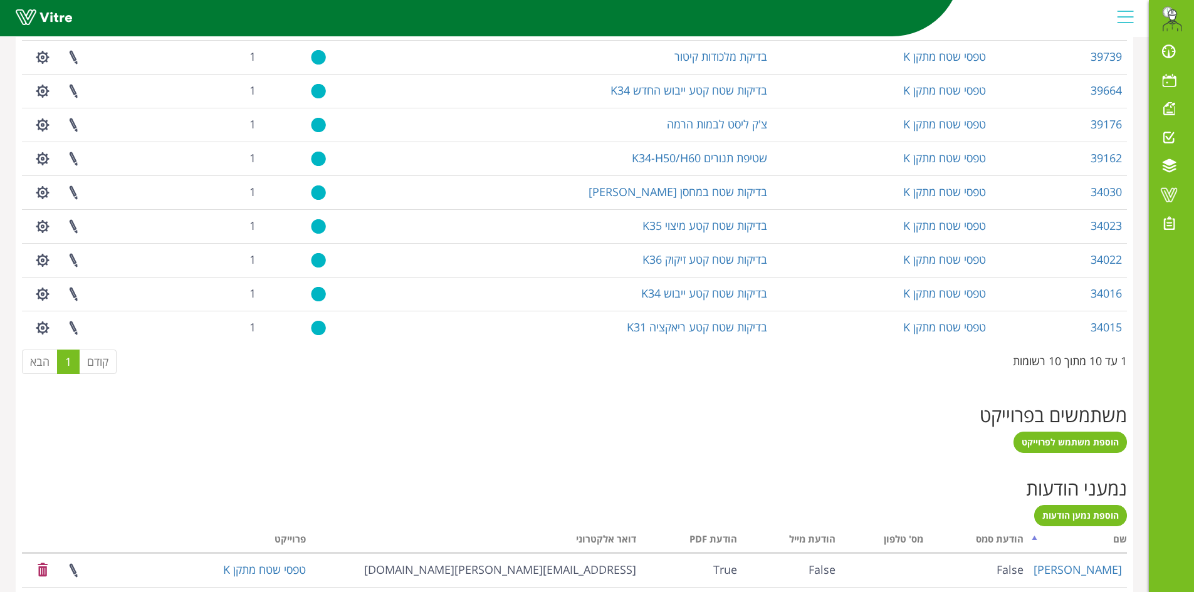
click at [749, 414] on h2 "משתמשים בפרוייקט" at bounding box center [574, 415] width 1105 height 21
drag, startPoint x: 1058, startPoint y: 396, endPoint x: 1051, endPoint y: 471, distance: 75.5
click at [1051, 471] on div "לוגו מספר מזהה 4885 חברה HaifaSafe שפה he-IL מענה מתכנון מקדים בלבד פעיל תאריך …" at bounding box center [574, 85] width 1117 height 1223
click at [1051, 471] on div "נמעני הודעות הוספת נמען הודעות מעבד... שם הודעת סמס [PERSON_NAME]' טלפון הודעת …" at bounding box center [574, 577] width 1117 height 237
